Goal: Find specific page/section: Find specific page/section

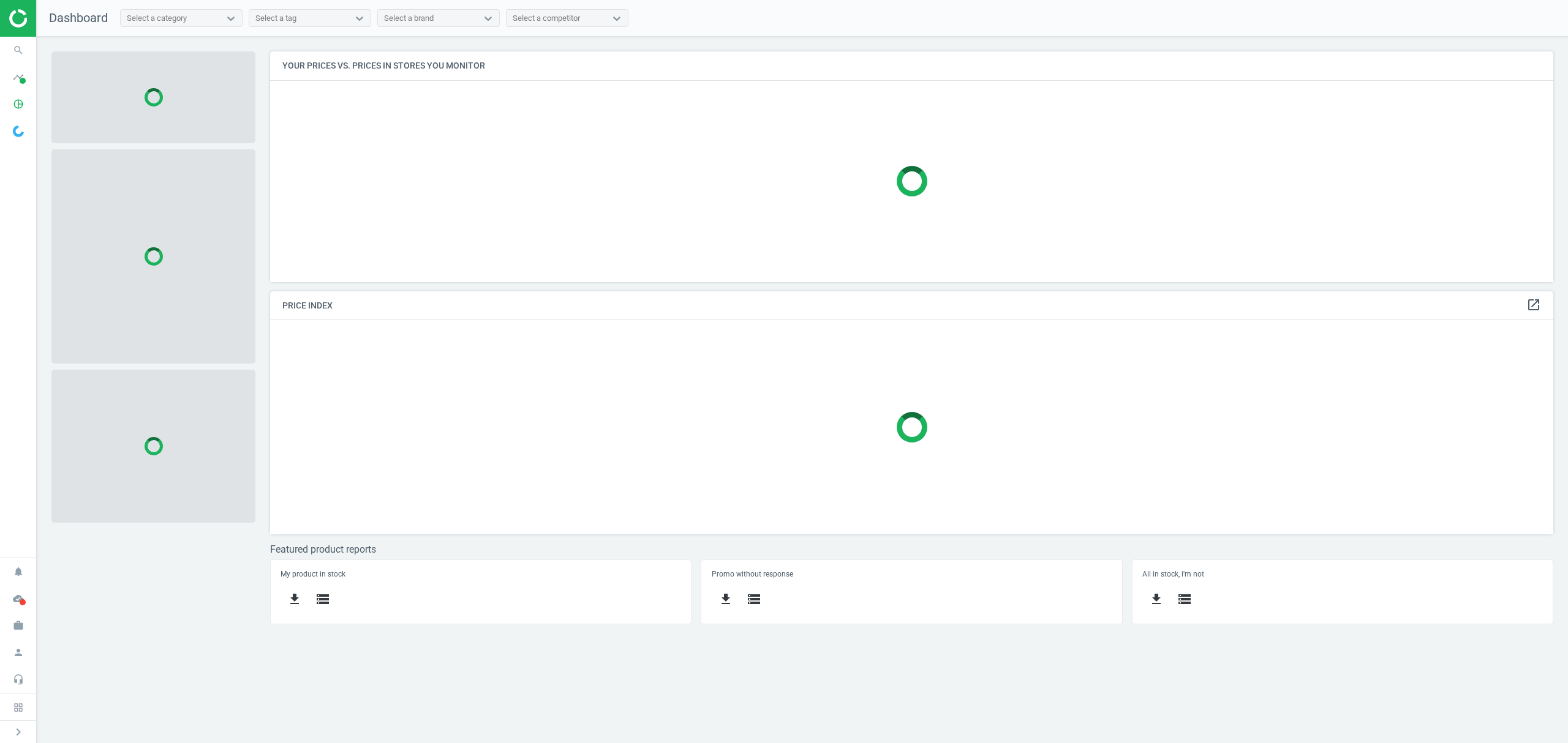
scroll to position [6, 6]
click at [15, 101] on icon "pie_chart_outlined" at bounding box center [18, 104] width 23 height 23
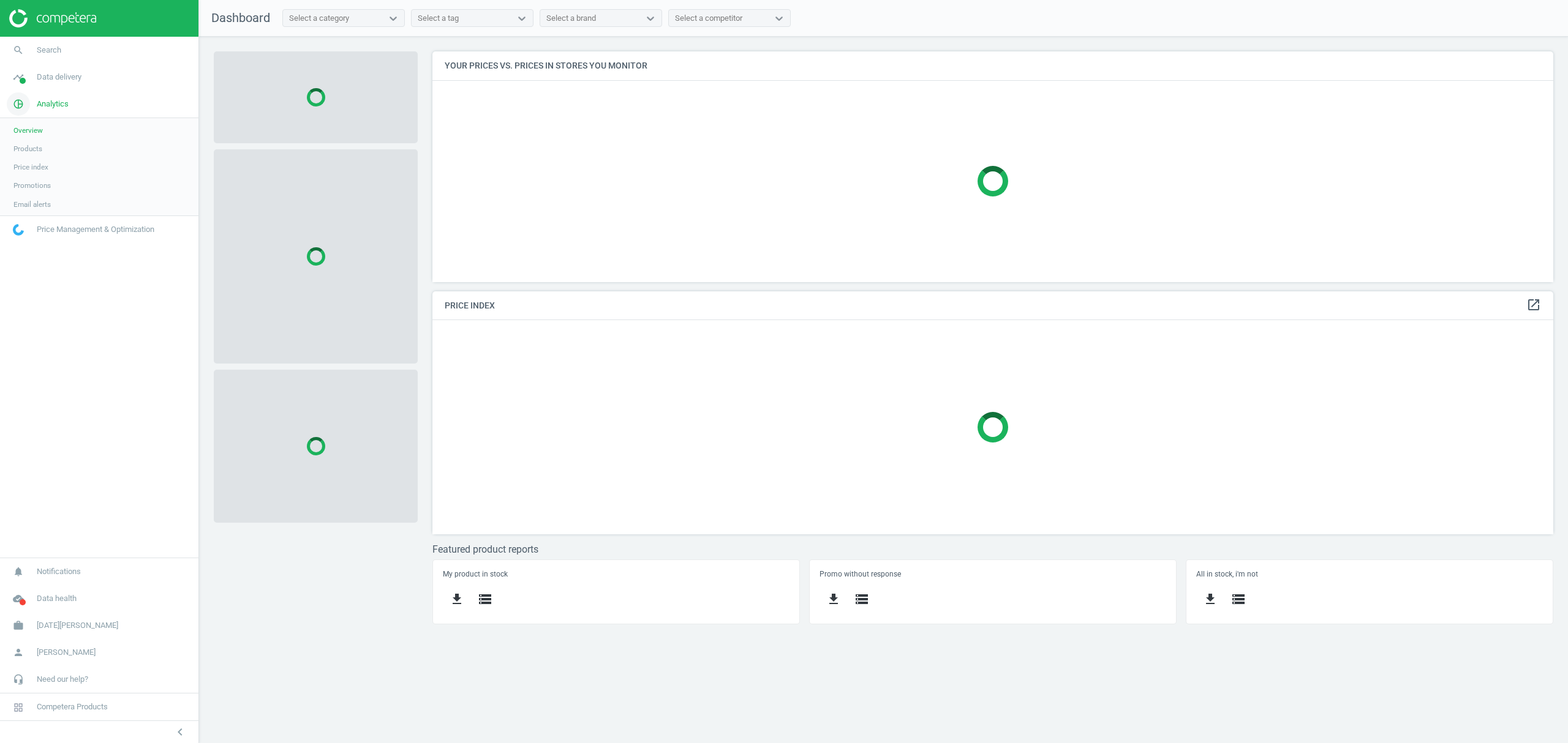
scroll to position [256, 1146]
click at [37, 155] on link "Products" at bounding box center [99, 149] width 198 height 18
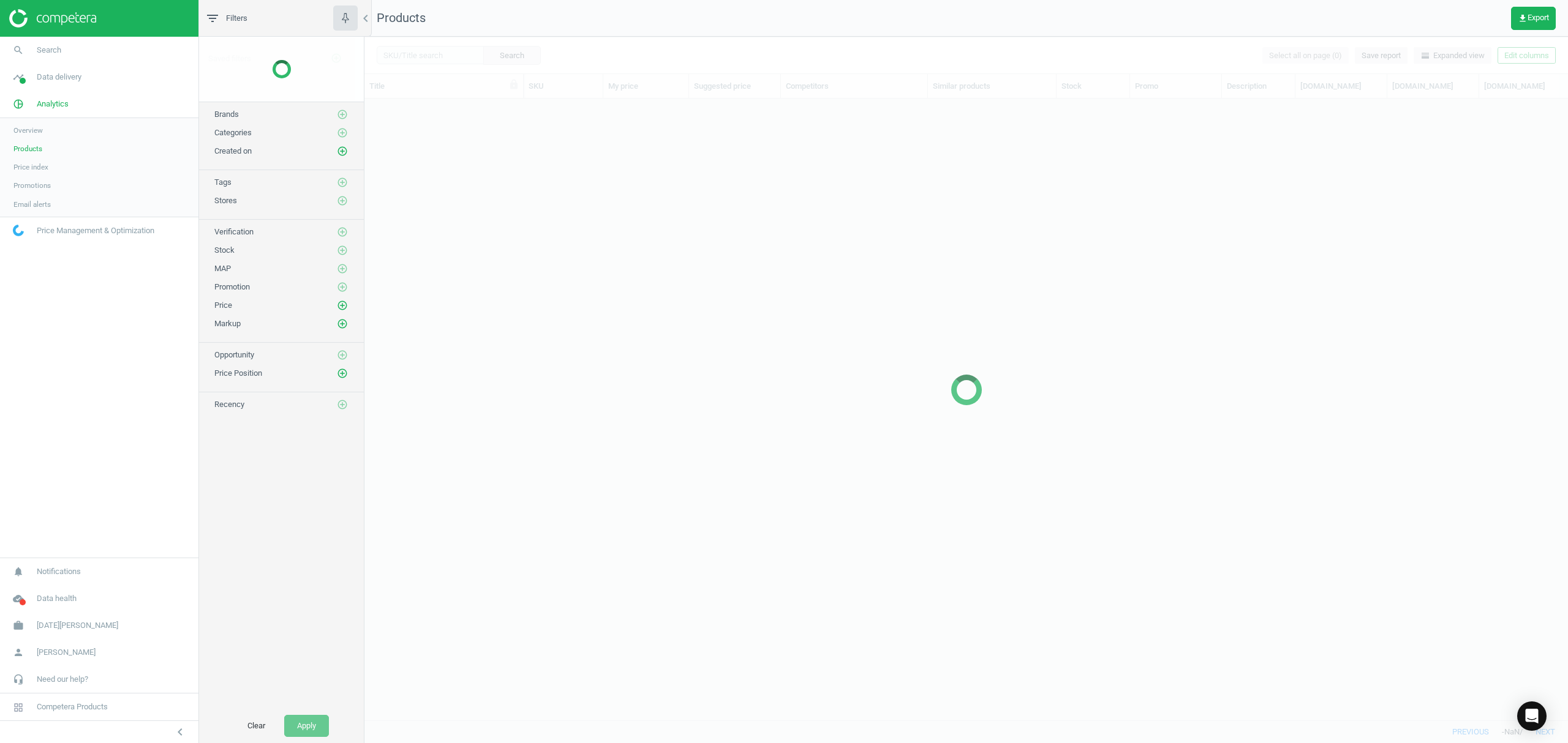
scroll to position [596, 1191]
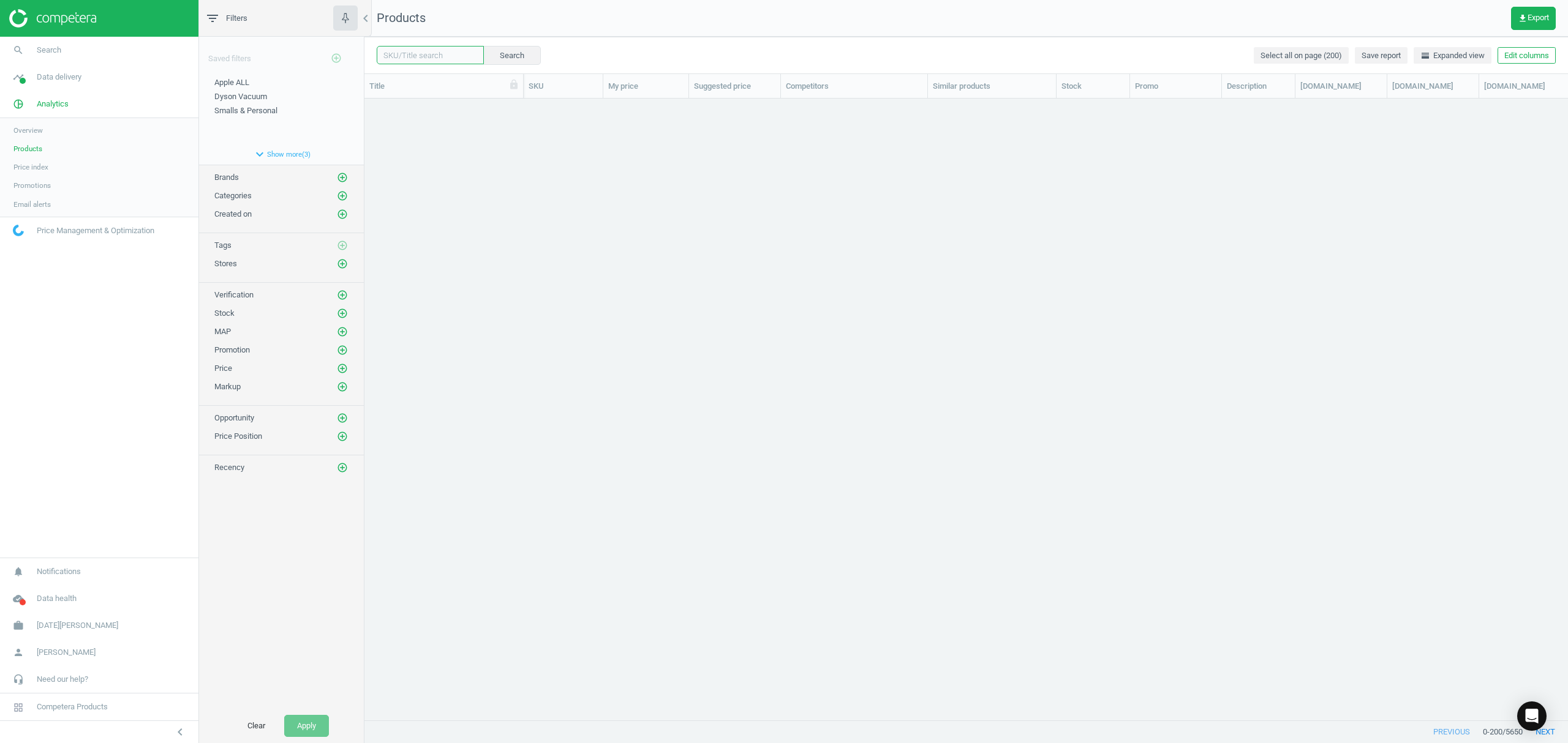
drag, startPoint x: 426, startPoint y: 52, endPoint x: 469, endPoint y: 55, distance: 43.1
click at [426, 52] on input "text" at bounding box center [430, 55] width 107 height 18
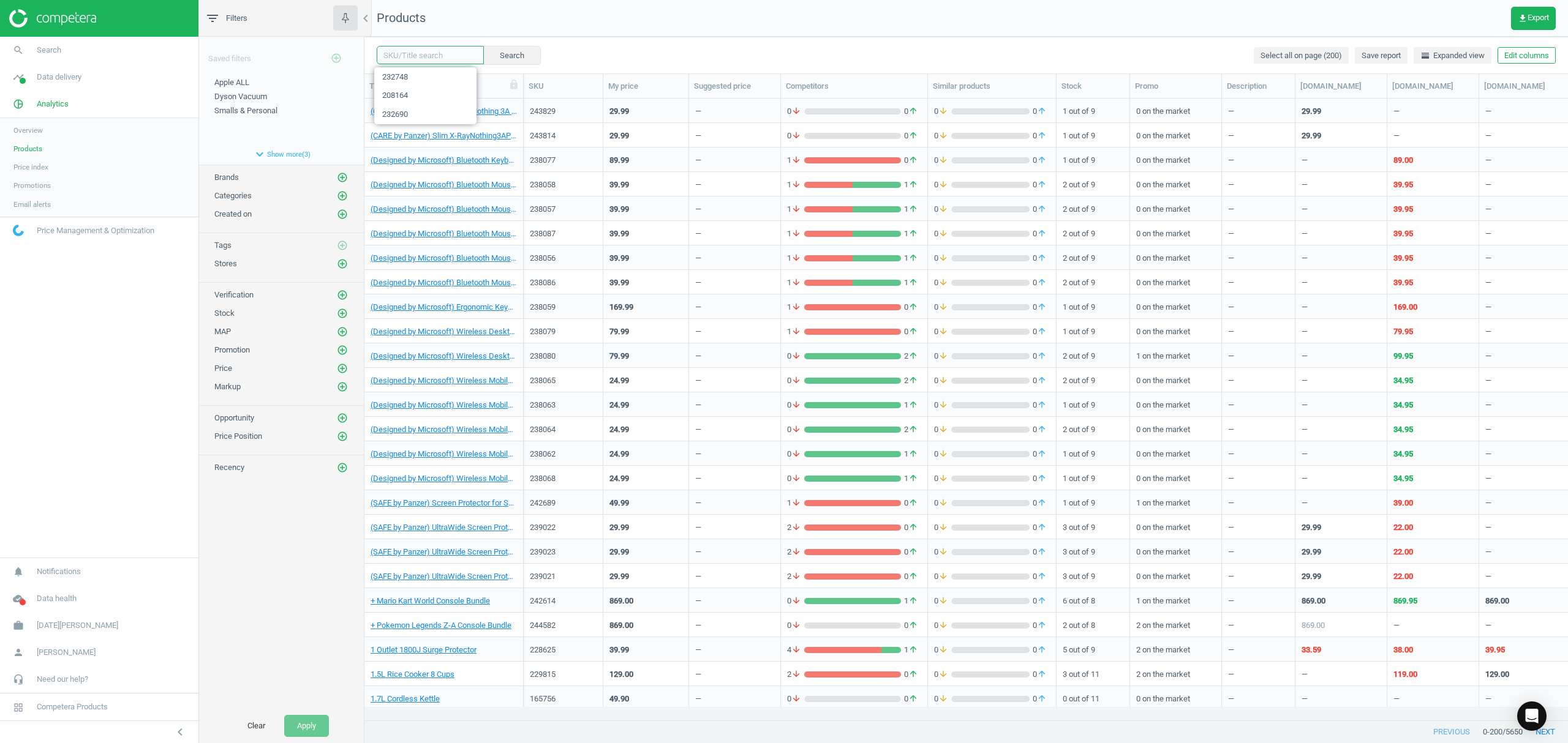
paste input "231505"
type input "231505"
click at [482, 57] on button "Search" at bounding box center [511, 55] width 57 height 18
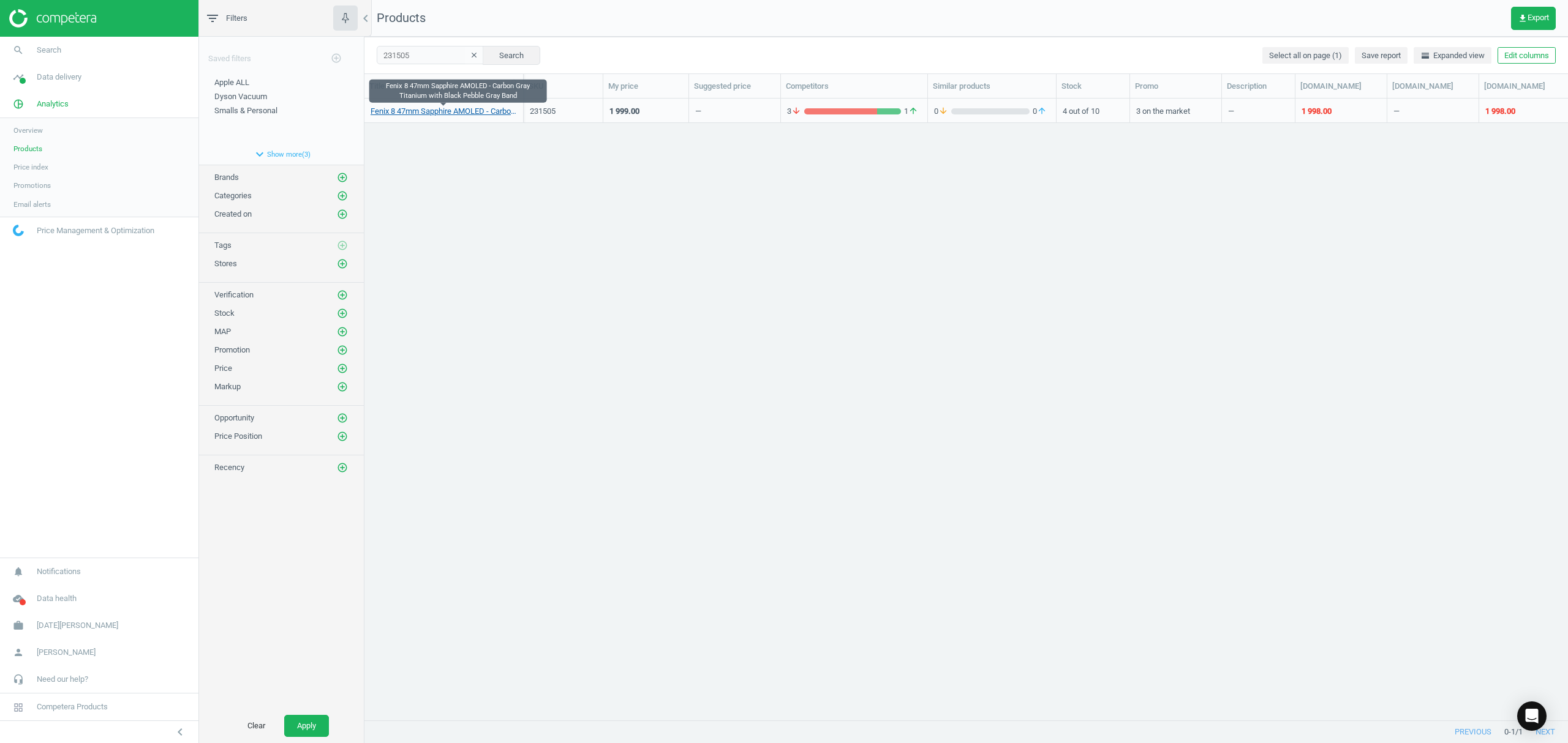
click at [399, 115] on link "Fenix 8 47mm Sapphire AMOLED - Carbon Gray Titanium with Black Pebble Gray Band" at bounding box center [444, 111] width 147 height 11
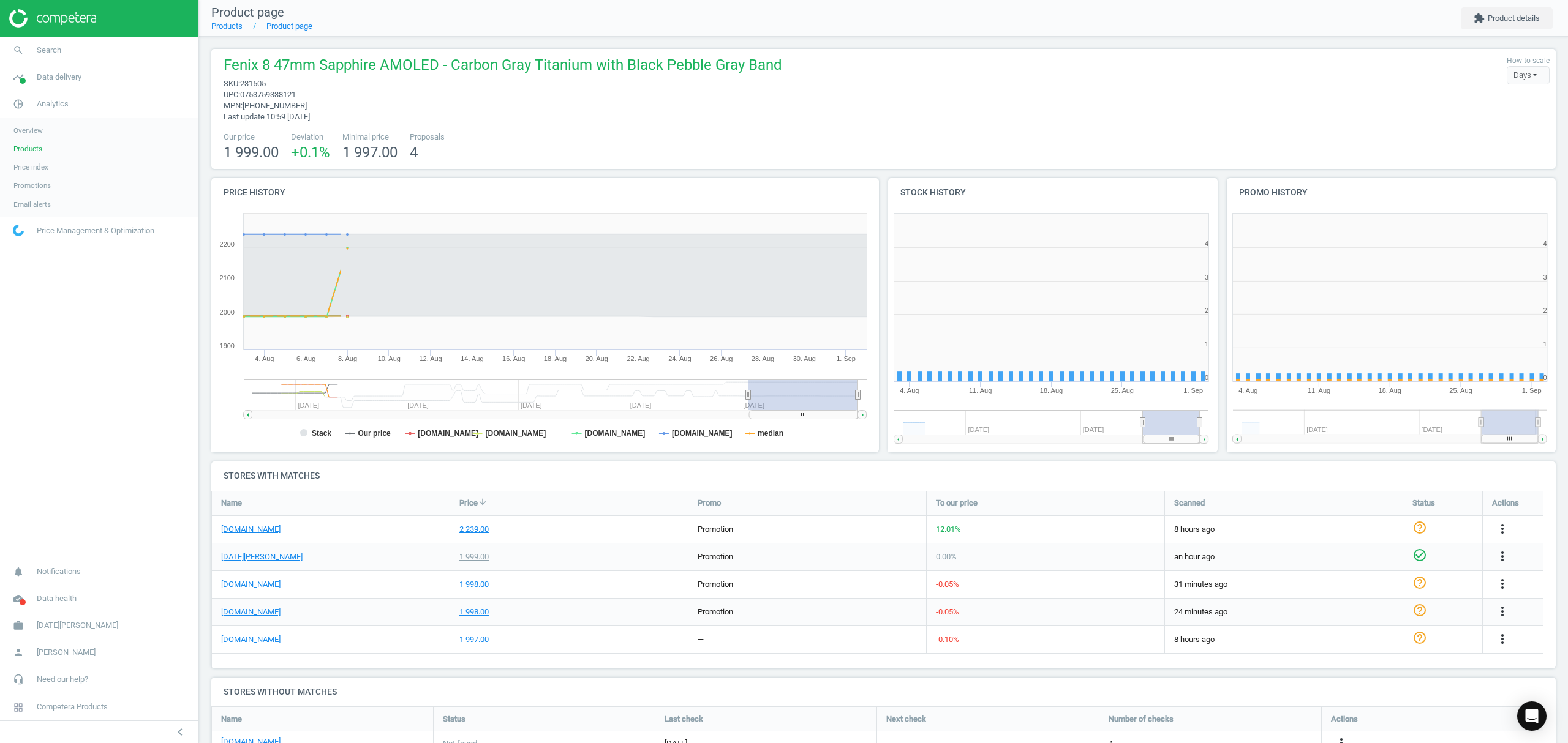
scroll to position [270, 351]
